Goal: Transaction & Acquisition: Purchase product/service

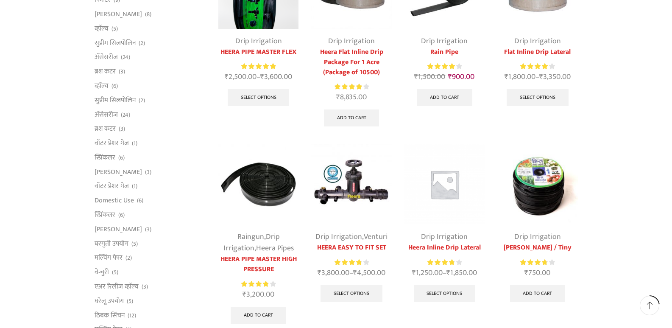
scroll to position [138, 0]
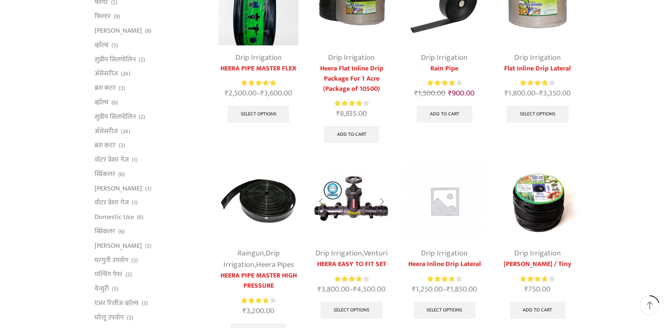
click at [352, 200] on img at bounding box center [351, 201] width 80 height 80
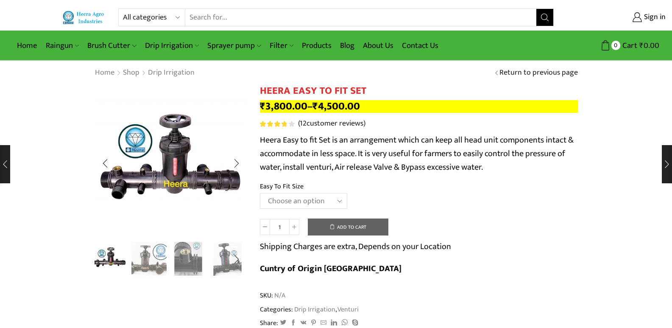
click at [187, 258] on img "3 / 8" at bounding box center [188, 257] width 35 height 35
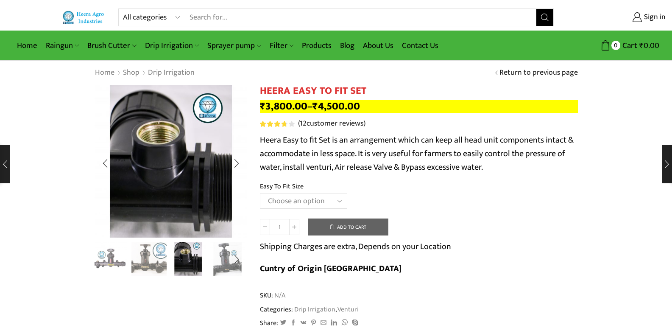
click at [158, 259] on img "2 / 8" at bounding box center [148, 257] width 35 height 35
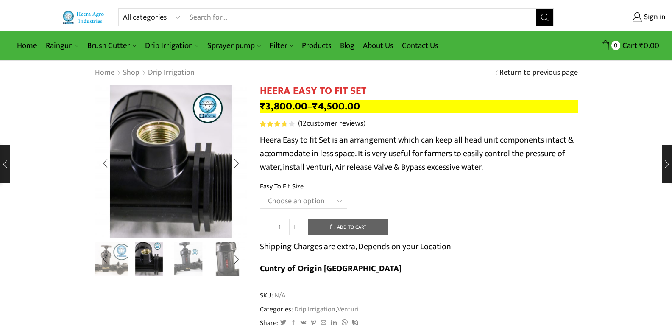
click at [187, 261] on img "4 / 8" at bounding box center [188, 257] width 35 height 35
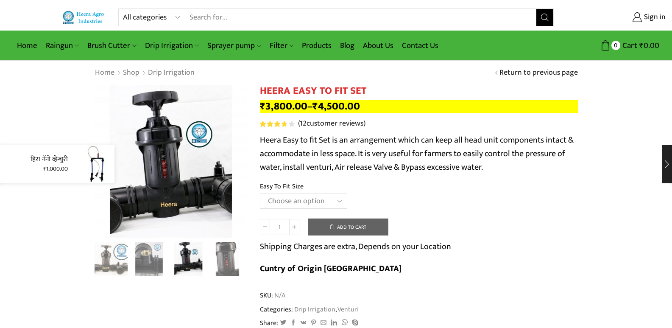
click at [1, 165] on div "हिरा नॅनो व्हेन्चुरी ₹ 1,000.00" at bounding box center [57, 164] width 114 height 38
click at [1, 162] on div "हिरा नॅनो व्हेन्चुरी ₹ 1,000.00" at bounding box center [57, 164] width 114 height 38
click at [45, 159] on link "हिरा नॅनो व्हेन्चुरी" at bounding box center [49, 159] width 37 height 10
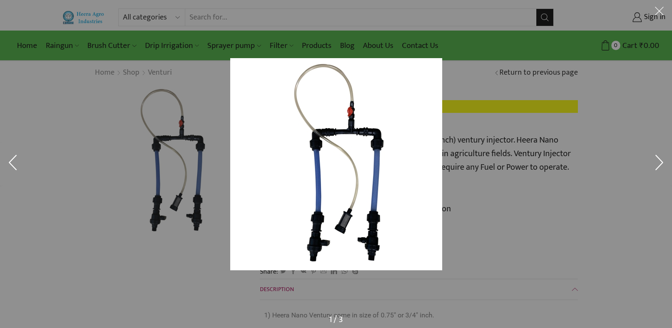
click at [164, 176] on div at bounding box center [336, 164] width 672 height 328
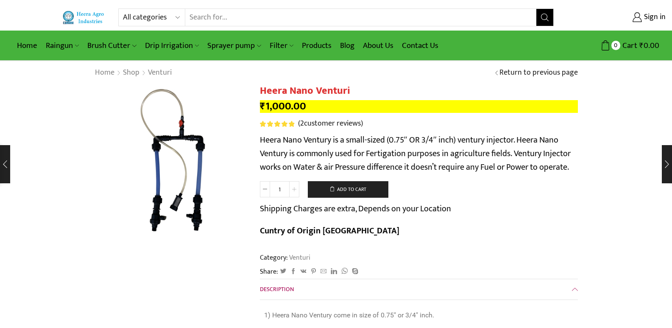
click at [296, 190] on span at bounding box center [294, 189] width 10 height 16
click at [262, 190] on span at bounding box center [265, 189] width 10 height 16
type input "1"
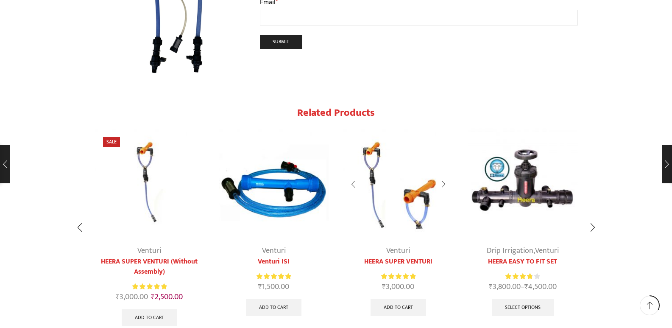
scroll to position [1062, 0]
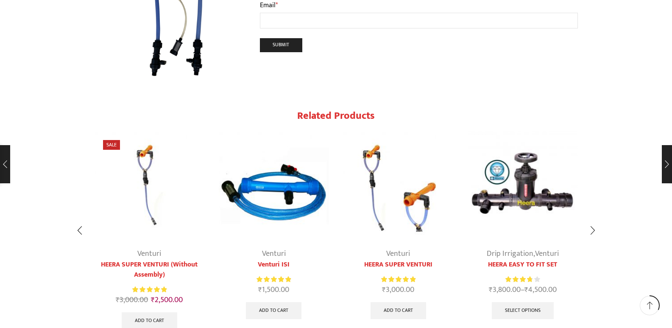
drag, startPoint x: 197, startPoint y: 133, endPoint x: 198, endPoint y: 137, distance: 5.0
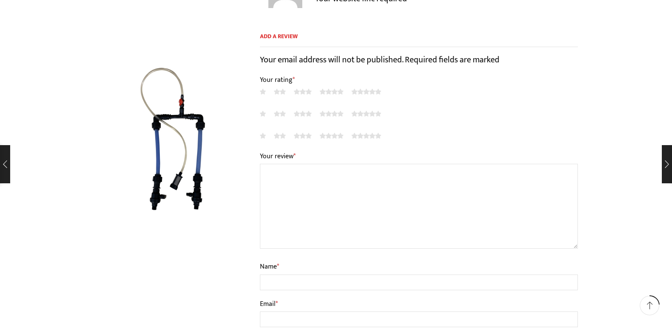
scroll to position [725, 0]
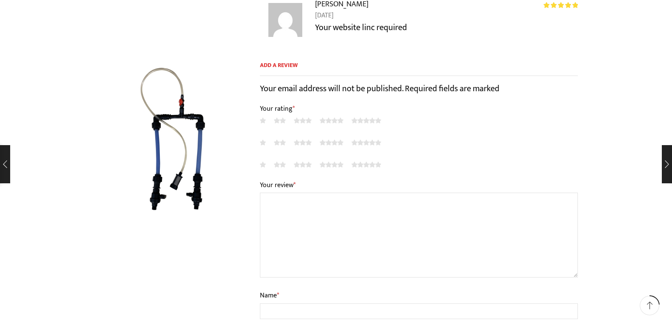
drag, startPoint x: 435, startPoint y: 172, endPoint x: 431, endPoint y: 124, distance: 48.5
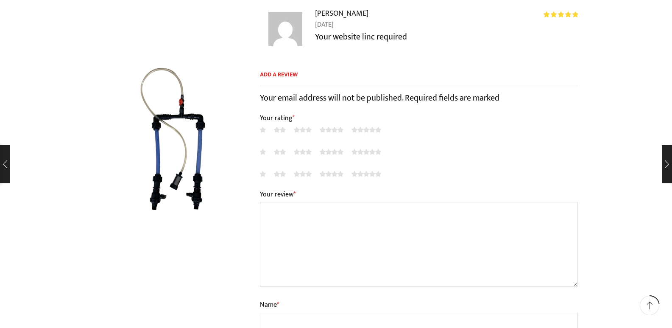
drag, startPoint x: 384, startPoint y: 176, endPoint x: 385, endPoint y: 187, distance: 11.5
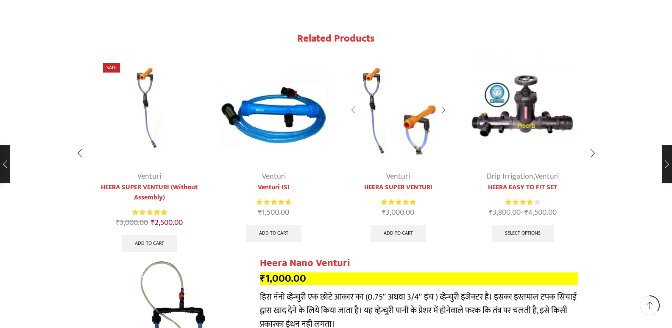
drag, startPoint x: 389, startPoint y: 215, endPoint x: 414, endPoint y: 181, distance: 41.8
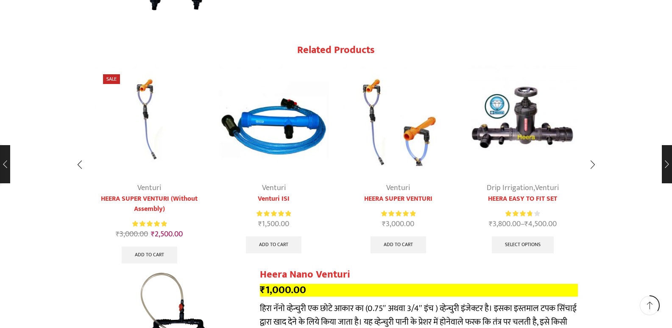
drag, startPoint x: 286, startPoint y: 217, endPoint x: 293, endPoint y: 242, distance: 26.4
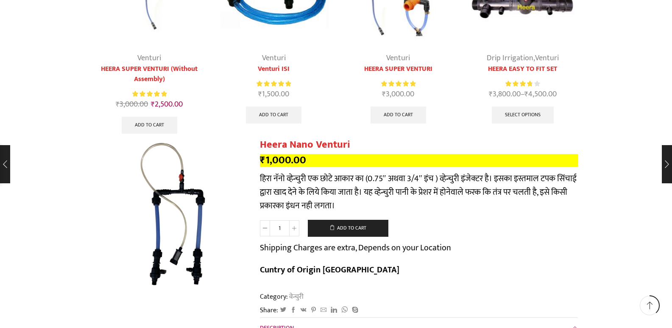
scroll to position [1269, 0]
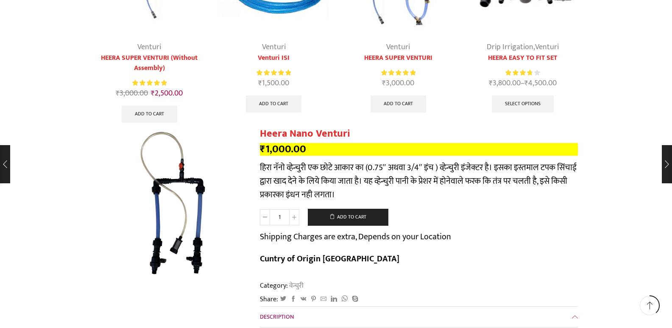
drag, startPoint x: 298, startPoint y: 276, endPoint x: 298, endPoint y: 300, distance: 23.7
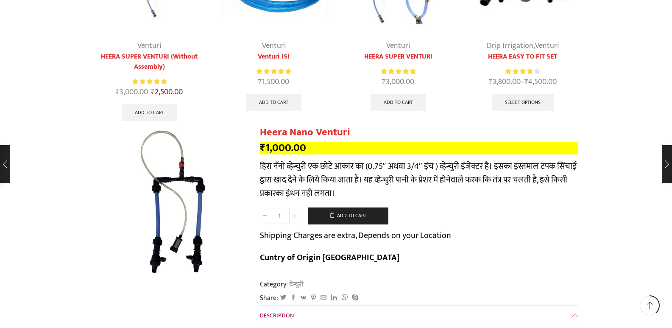
click at [291, 208] on span at bounding box center [294, 216] width 10 height 16
click at [290, 208] on span at bounding box center [294, 216] width 10 height 16
click at [262, 208] on span at bounding box center [265, 216] width 10 height 16
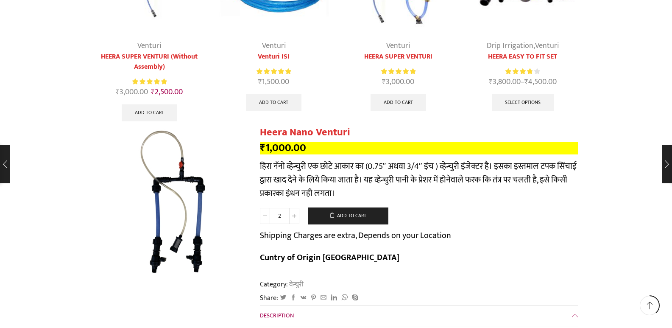
click at [262, 208] on span at bounding box center [265, 216] width 10 height 16
type input "1"
click at [262, 208] on span at bounding box center [265, 216] width 10 height 16
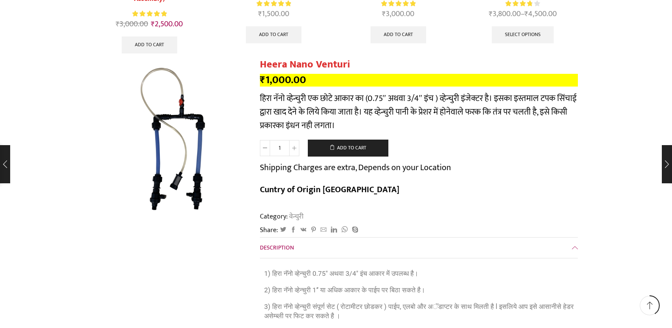
scroll to position [1380, 0]
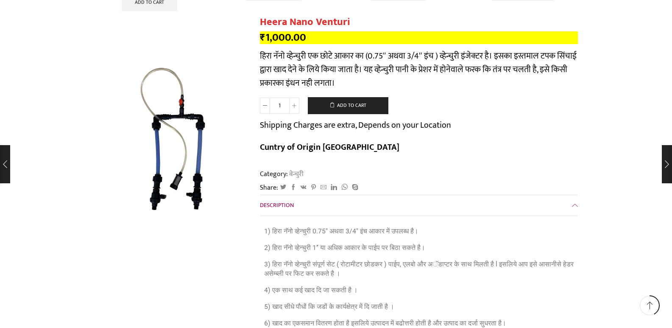
drag, startPoint x: 336, startPoint y: 238, endPoint x: 340, endPoint y: 267, distance: 29.1
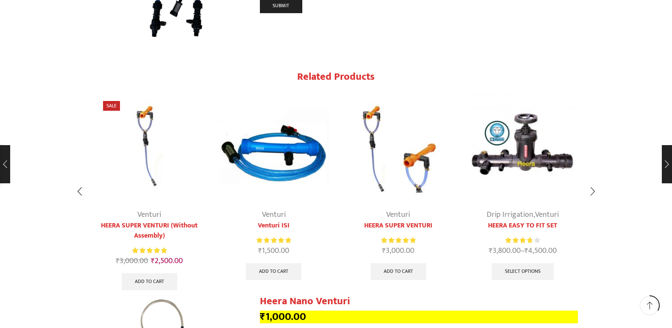
drag, startPoint x: 254, startPoint y: 151, endPoint x: 284, endPoint y: 139, distance: 32.5
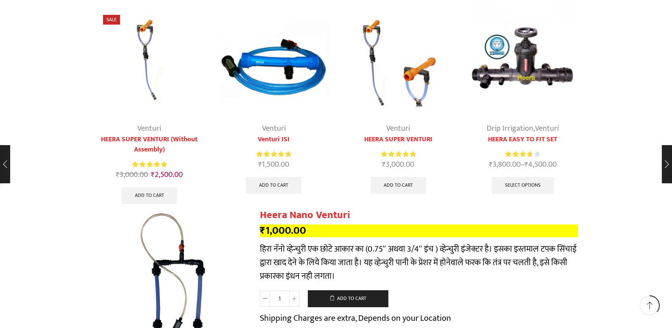
drag, startPoint x: 270, startPoint y: 294, endPoint x: 270, endPoint y: 304, distance: 9.8
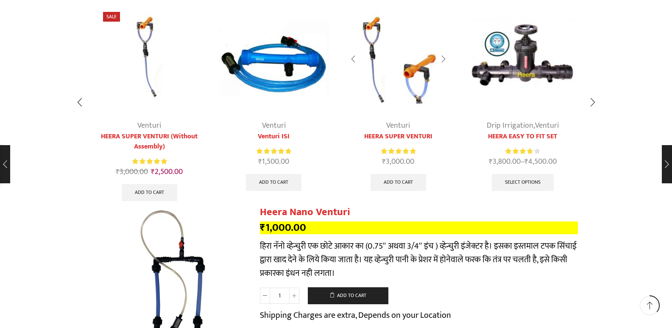
click at [412, 63] on img "3 / 5" at bounding box center [398, 58] width 110 height 110
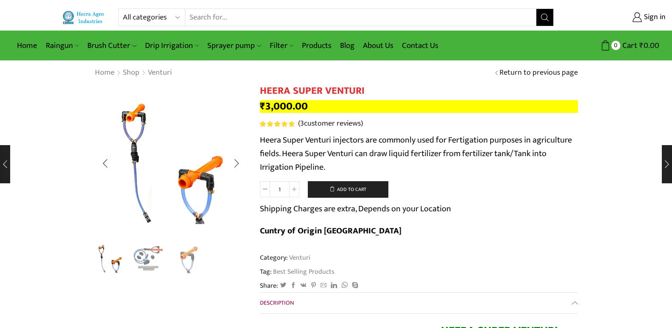
click at [146, 260] on img "2 / 3" at bounding box center [148, 257] width 35 height 35
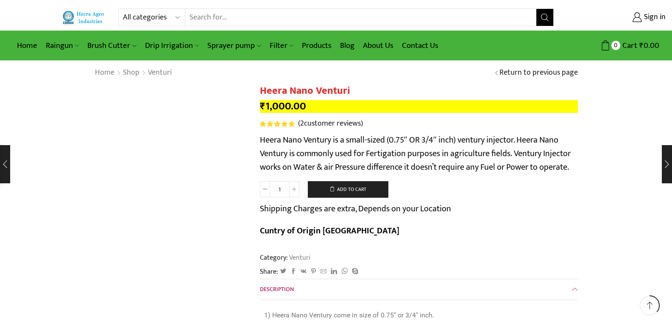
scroll to position [1190, 0]
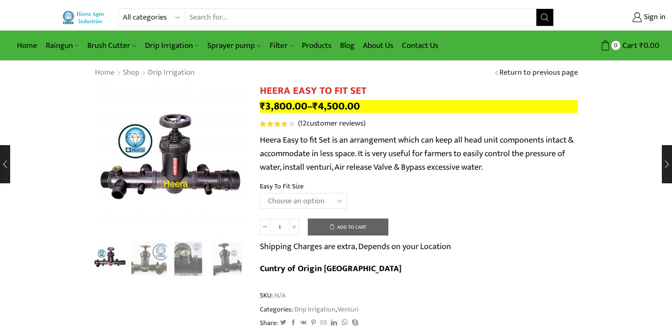
click at [342, 201] on select "Choose an option 2" Easy To Fit 2.5" Easy To Fit 3" Easy To Fit" at bounding box center [303, 201] width 87 height 16
click at [379, 188] on th "Easy To Fit Size" at bounding box center [419, 187] width 318 height 12
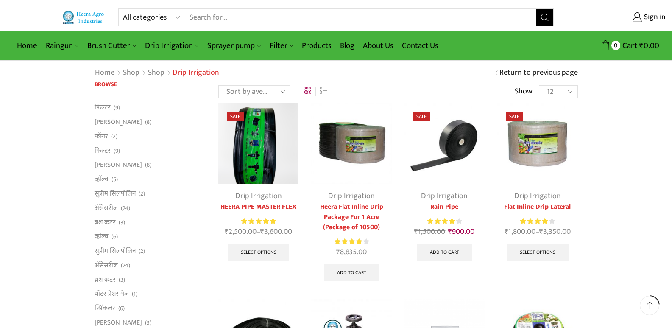
scroll to position [138, 0]
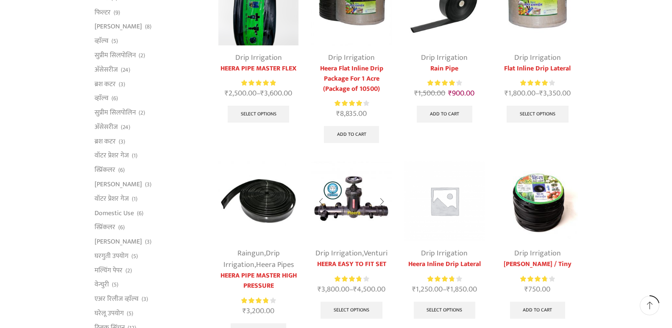
drag, startPoint x: 348, startPoint y: 171, endPoint x: 374, endPoint y: 211, distance: 47.5
drag, startPoint x: 389, startPoint y: 187, endPoint x: 389, endPoint y: 216, distance: 28.8
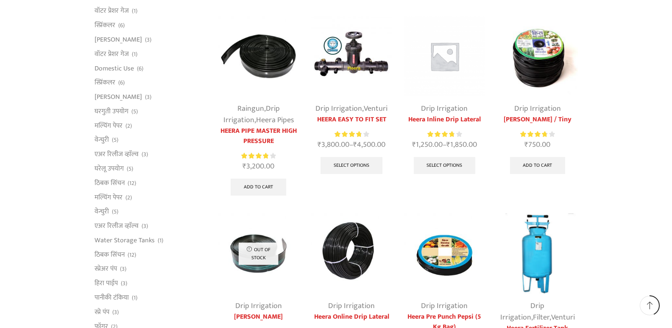
scroll to position [0, 0]
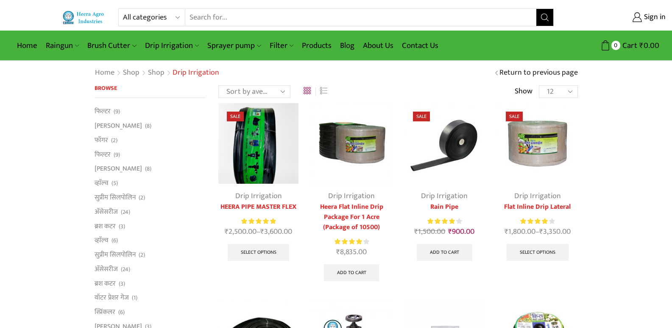
click at [290, 15] on input "Search input" at bounding box center [360, 17] width 351 height 17
click at [259, 17] on input "Search input" at bounding box center [360, 17] width 351 height 17
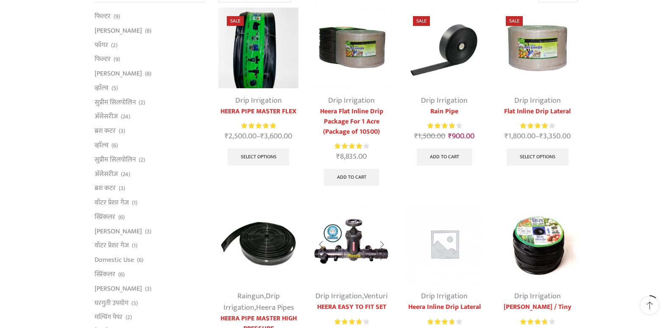
drag, startPoint x: 380, startPoint y: 288, endPoint x: 351, endPoint y: 279, distance: 30.2
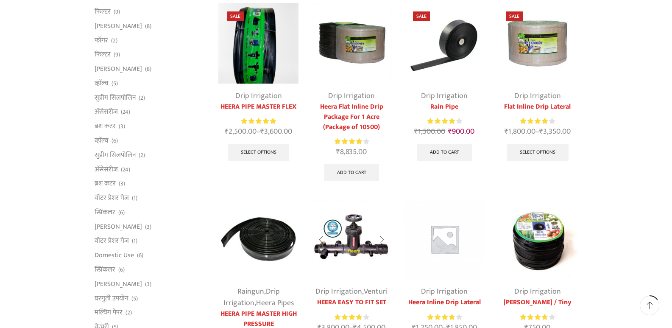
click at [359, 234] on img at bounding box center [351, 239] width 80 height 80
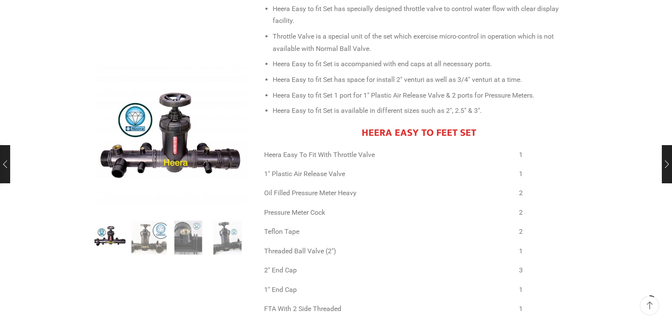
drag, startPoint x: 432, startPoint y: 206, endPoint x: 419, endPoint y: 192, distance: 18.9
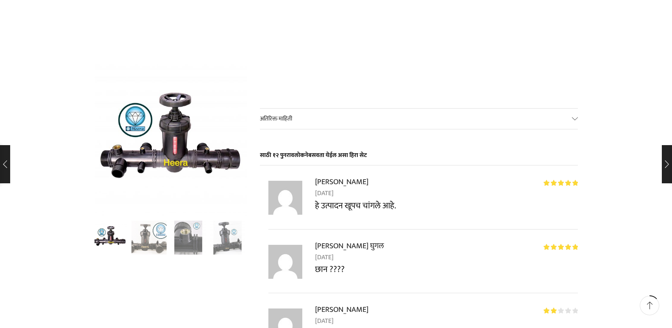
drag, startPoint x: 386, startPoint y: 176, endPoint x: 381, endPoint y: 161, distance: 15.8
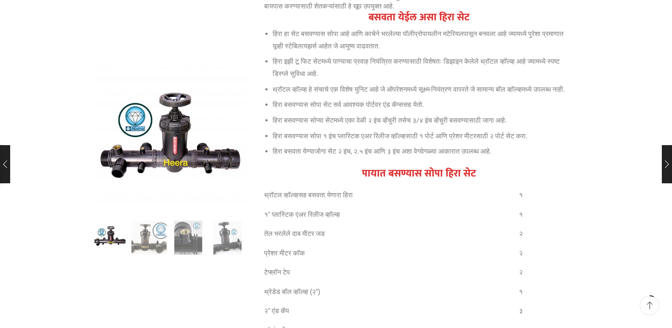
drag, startPoint x: 404, startPoint y: 106, endPoint x: 413, endPoint y: 71, distance: 35.9
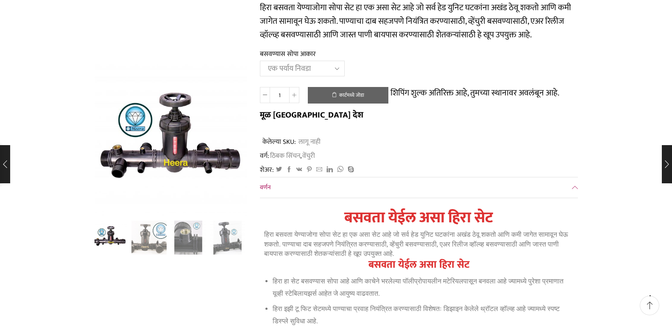
drag, startPoint x: 434, startPoint y: 110, endPoint x: 431, endPoint y: 77, distance: 33.2
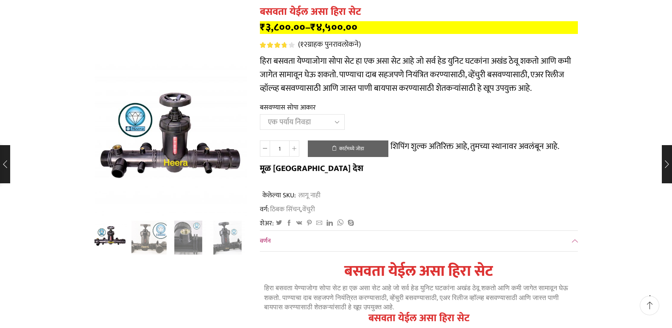
click at [573, 241] on link "वर्णन" at bounding box center [419, 241] width 318 height 20
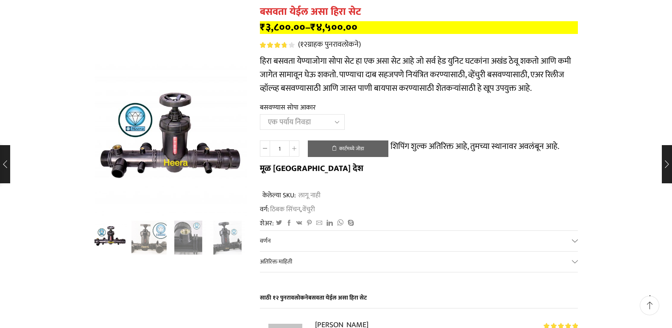
click at [573, 241] on link "वर्णन" at bounding box center [419, 241] width 318 height 20
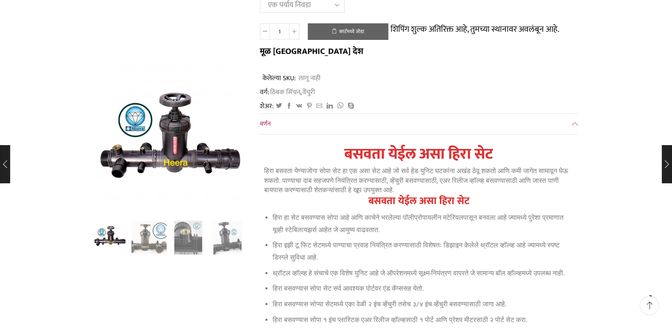
drag, startPoint x: 471, startPoint y: 170, endPoint x: 462, endPoint y: 191, distance: 23.5
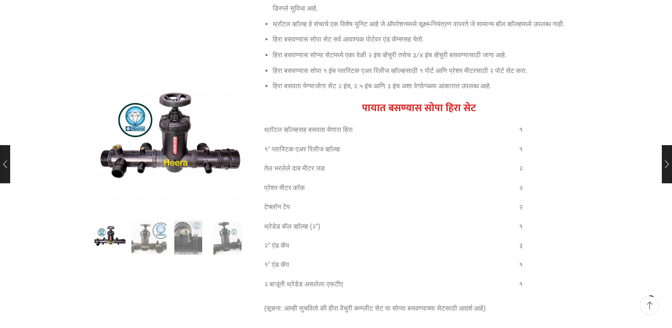
drag, startPoint x: 351, startPoint y: 246, endPoint x: 367, endPoint y: 242, distance: 16.8
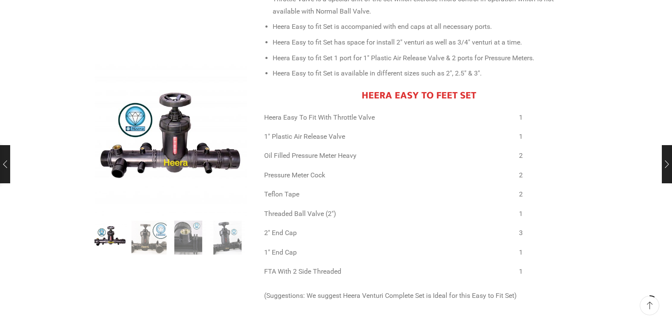
click at [304, 89] on h3 "HEERA EASY TO FEET SET" at bounding box center [418, 95] width 309 height 12
